Goal: Task Accomplishment & Management: Use online tool/utility

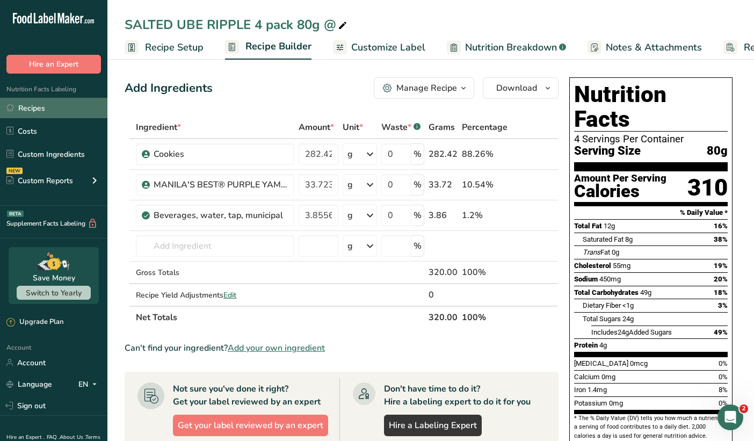
click at [27, 114] on link "Recipes" at bounding box center [53, 108] width 107 height 20
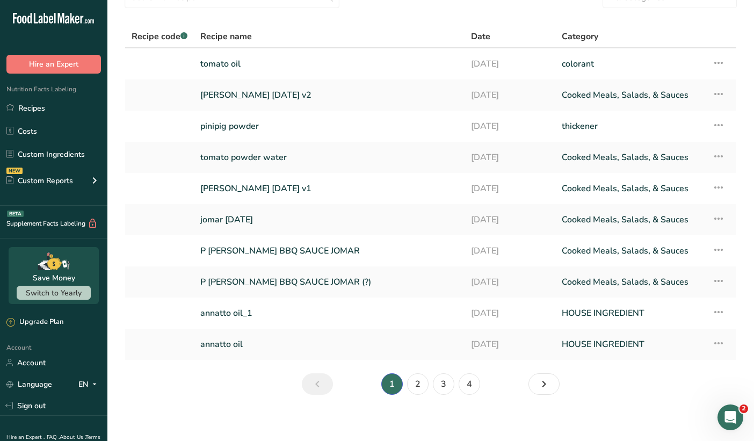
scroll to position [60, 0]
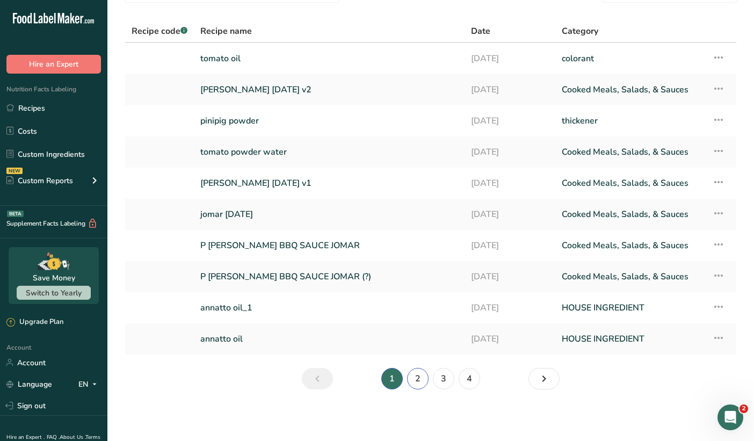
click at [422, 383] on link "2" at bounding box center [417, 378] width 21 height 21
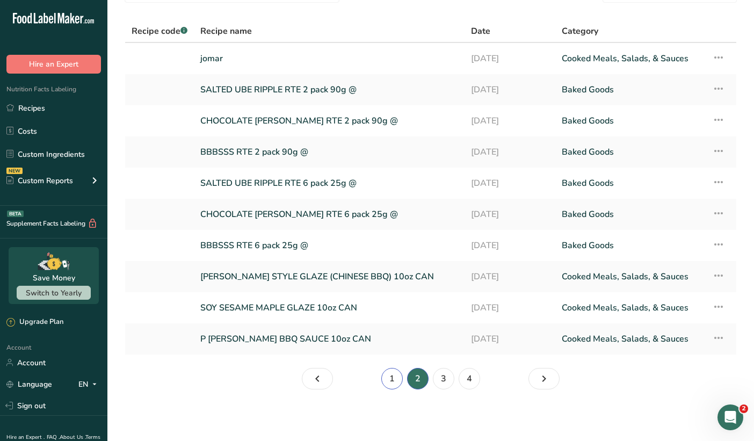
click at [393, 384] on link "1" at bounding box center [391, 378] width 21 height 21
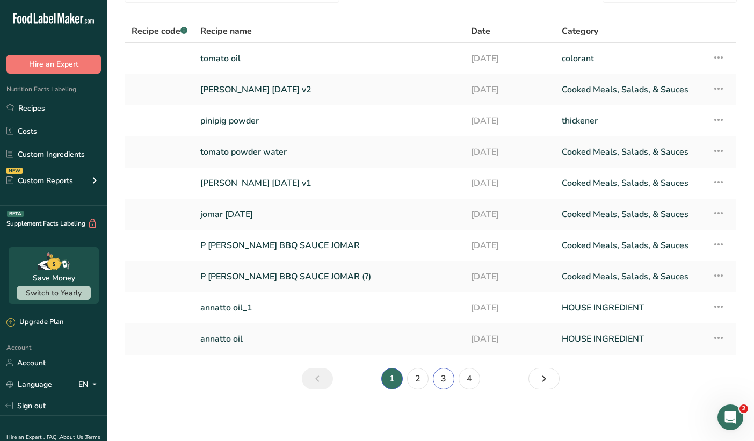
click at [442, 382] on link "3" at bounding box center [443, 378] width 21 height 21
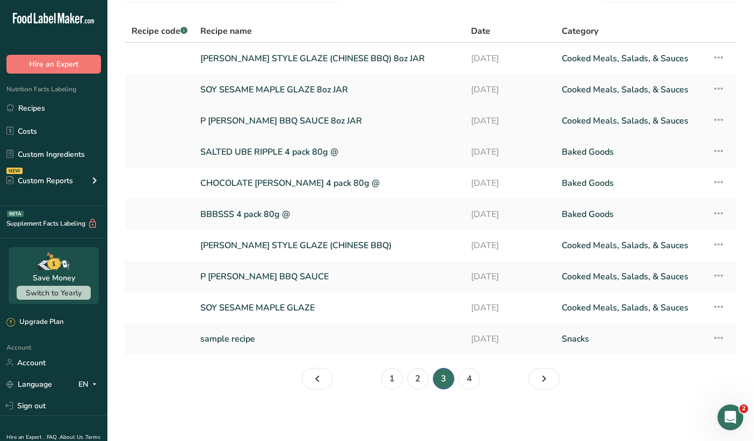
click at [287, 123] on link "P [PERSON_NAME] BBQ SAUCE 8oz JAR" at bounding box center [329, 121] width 258 height 23
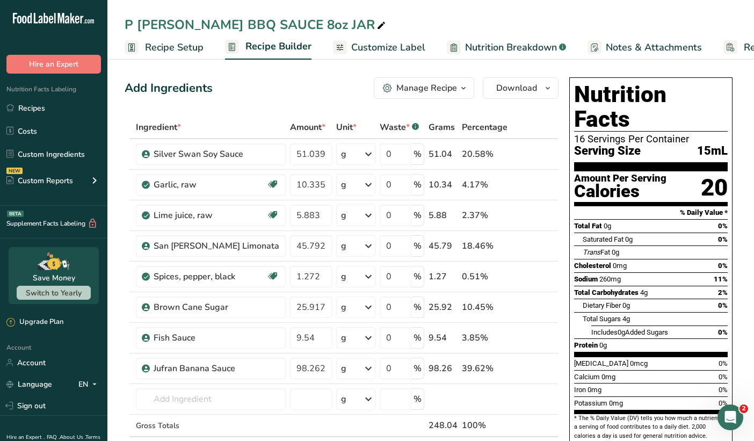
click at [154, 47] on span "Recipe Setup" at bounding box center [174, 47] width 59 height 14
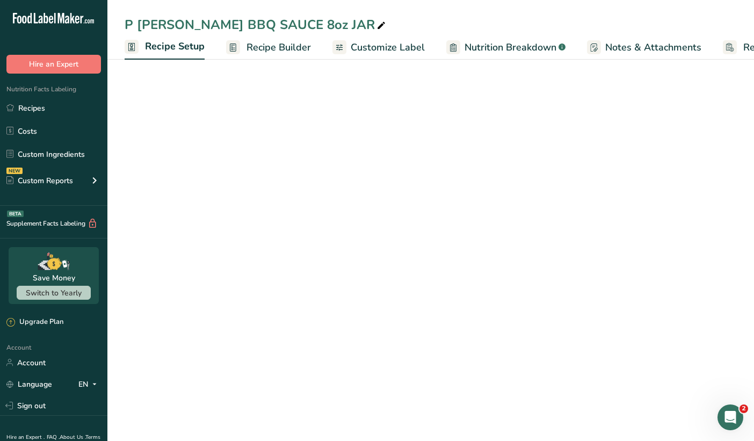
select select "19"
select select "22"
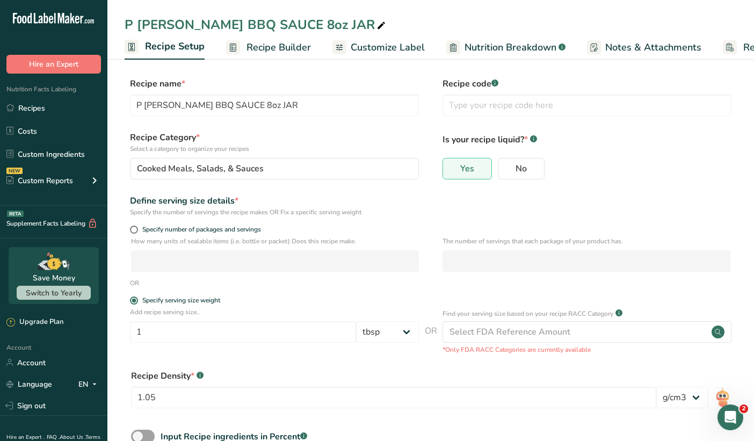
scroll to position [0, 4]
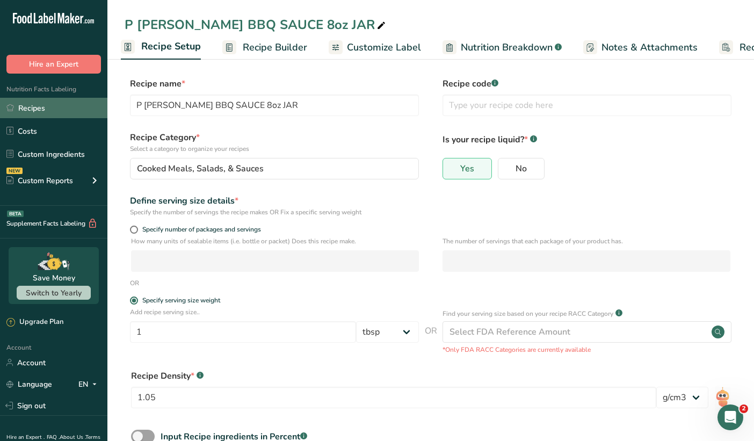
click at [47, 108] on link "Recipes" at bounding box center [53, 108] width 107 height 20
